Goal: Transaction & Acquisition: Purchase product/service

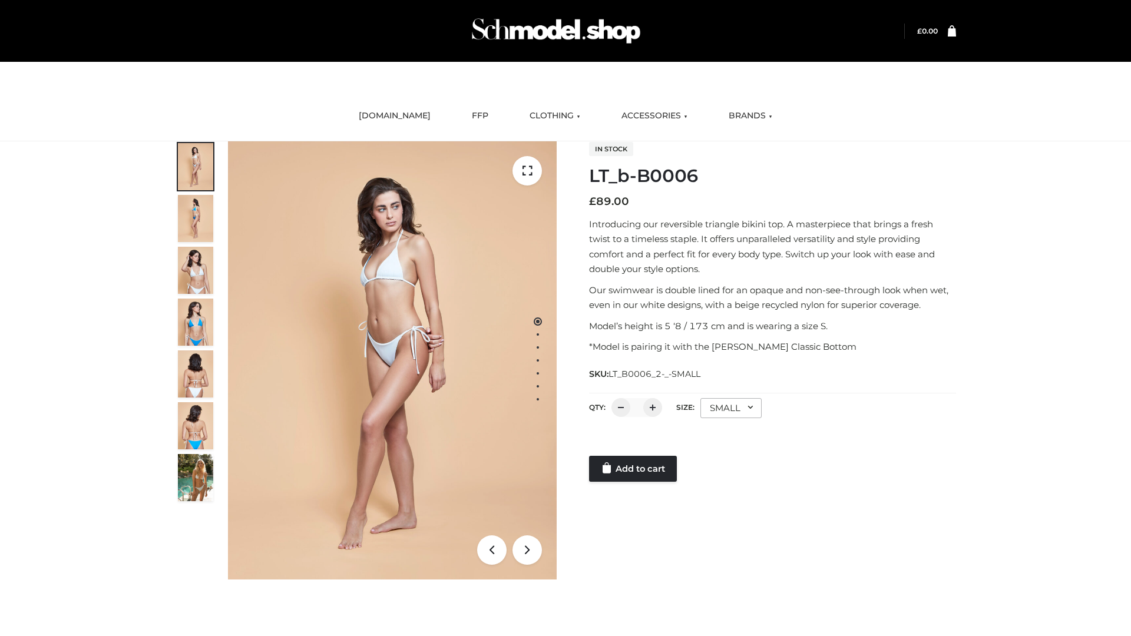
click at [634, 469] on link "Add to cart" at bounding box center [633, 469] width 88 height 26
